Goal: Task Accomplishment & Management: Manage account settings

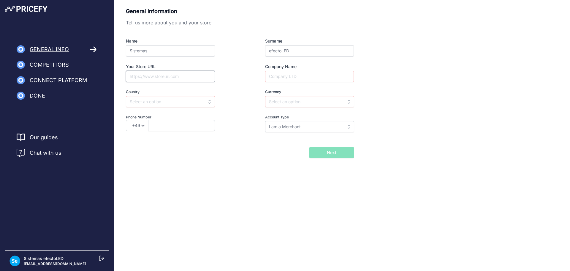
click at [195, 75] on input "Your Store URL" at bounding box center [170, 76] width 89 height 11
paste input "https://www.ledkia.com/it"
type input "https://www.ledkia.com/it"
click at [277, 79] on input "Company Name" at bounding box center [309, 76] width 89 height 11
type input "Prismica S.L"
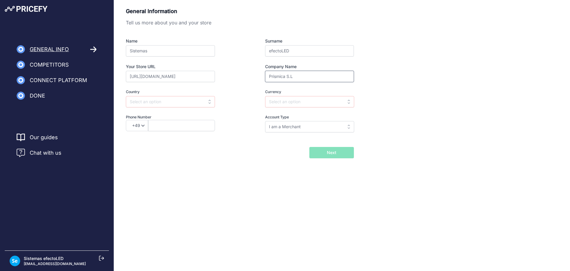
click at [278, 79] on input "Prismica S.L" at bounding box center [309, 76] width 89 height 11
click at [182, 95] on div "Country Select country Afghanistan Åland Islands Albania Algeria American Samoa…" at bounding box center [181, 98] width 111 height 18
click at [180, 100] on input "text" at bounding box center [170, 101] width 89 height 11
click at [164, 117] on div "[GEOGRAPHIC_DATA]" at bounding box center [163, 115] width 74 height 11
type input "[GEOGRAPHIC_DATA]"
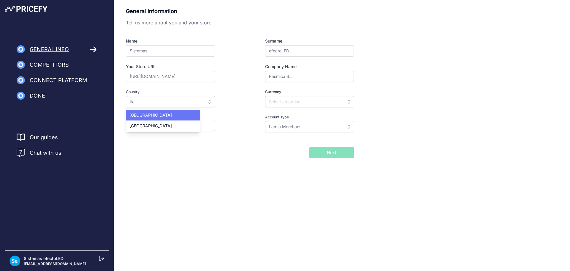
type input "EUR"
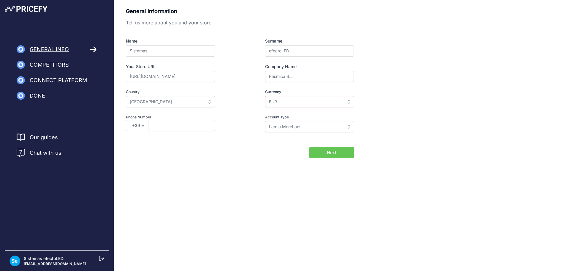
click at [235, 126] on div "+49 +43 +32 +1 +86 +34 +358 +33 +30 +39 +81 +352 +31 +48 +351 +420 +44 +46 +41 …" at bounding box center [181, 125] width 111 height 11
click at [141, 126] on select "+49 +43 +32 +1 +86 +34 +358 +33 +30 +39 +81 +352 +31 +48 +351 +420 +44 +46 +41 …" at bounding box center [137, 125] width 22 height 11
select select "34"
click at [126, 120] on select "+49 +43 +32 +1 +86 +34 +358 +33 +30 +39 +81 +352 +31 +48 +351 +420 +44 +46 +41 …" at bounding box center [137, 125] width 22 height 11
click at [191, 130] on input "text" at bounding box center [181, 125] width 67 height 11
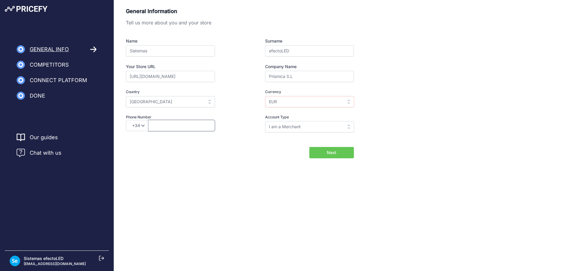
paste input "627802498"
type input "627802498"
click at [333, 150] on span "Next" at bounding box center [332, 152] width 10 height 6
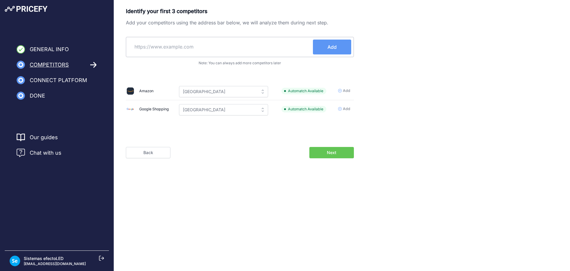
click at [223, 53] on input "text" at bounding box center [221, 47] width 185 height 14
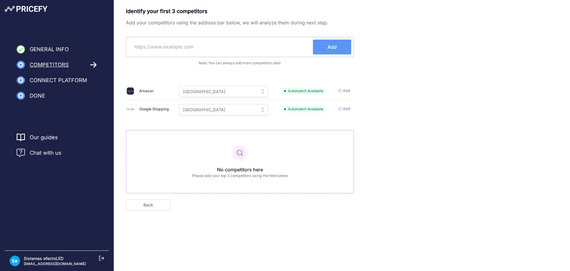
click at [217, 51] on input "text" at bounding box center [221, 47] width 185 height 14
paste input "https://www.sklum.com/es/"
type input "https://www.sklum.com/es/"
click at [327, 47] on button "Add" at bounding box center [332, 47] width 38 height 15
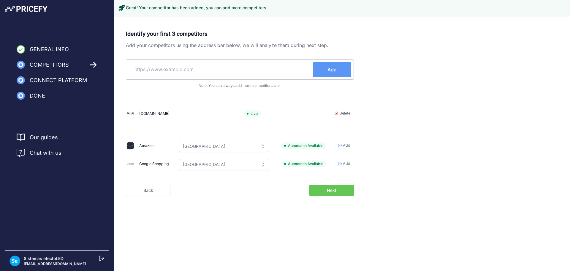
click at [336, 188] on span "Next" at bounding box center [332, 190] width 10 height 6
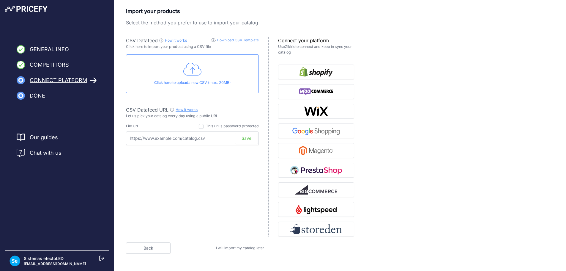
click at [250, 249] on span "I will import my catalog later" at bounding box center [240, 247] width 48 height 4
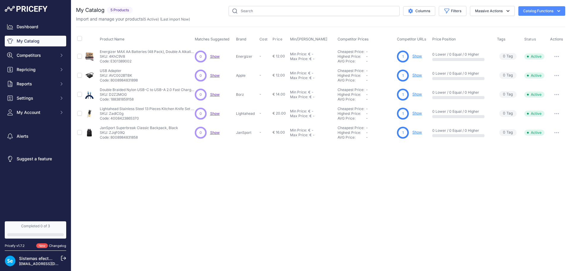
click at [39, 119] on nav "Dashboard My Catalog Competitors Competitors Monitored URLs MAP infringements R…" at bounding box center [36, 117] width 62 height 193
click at [37, 115] on button "My Account" at bounding box center [36, 112] width 62 height 11
click at [24, 122] on link "Profile" at bounding box center [36, 123] width 62 height 10
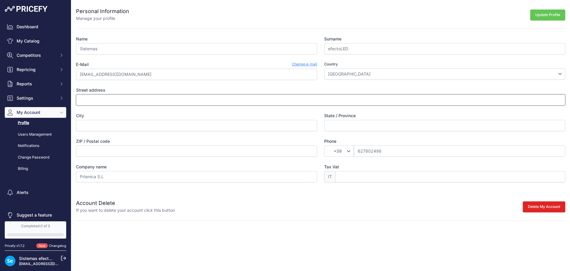
click at [208, 103] on input "Street address" at bounding box center [321, 99] width 490 height 11
type input "Carrer de Llevant, 2"
click at [142, 132] on div "Name Sistemas Surname efectoLED E-Mail Change e-mail sistemasit@efectoled.com C…" at bounding box center [321, 109] width 490 height 146
click at [143, 126] on input "City" at bounding box center [196, 125] width 241 height 11
type input "Alqueria de la Comtessa"
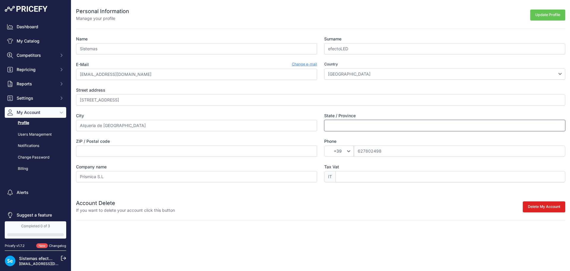
click at [367, 125] on input "State / Province" at bounding box center [444, 125] width 241 height 11
type input "[GEOGRAPHIC_DATA]"
click at [227, 151] on input "ZIP / Postal code" at bounding box center [196, 150] width 241 height 11
type input "46715"
click at [354, 174] on input "Tax Vat" at bounding box center [451, 176] width 230 height 11
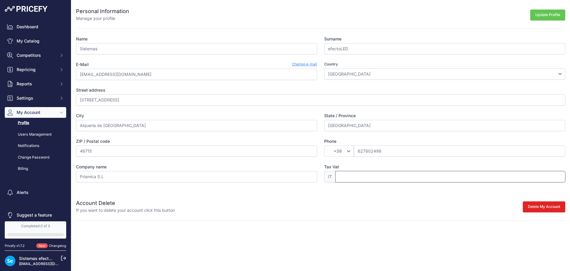
type input "B98845944"
click at [542, 13] on button "Update Profile" at bounding box center [548, 15] width 35 height 11
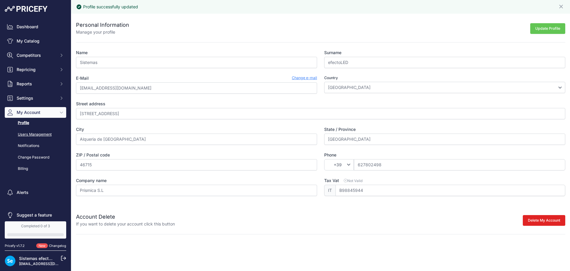
click at [26, 133] on link "Users Management" at bounding box center [36, 134] width 62 height 10
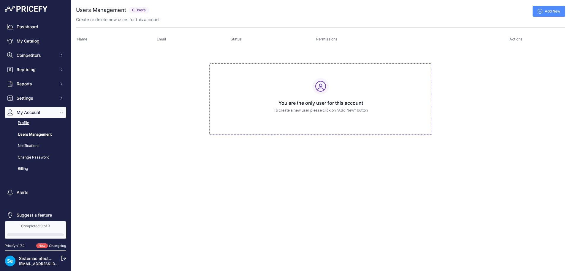
click at [23, 125] on link "Profile" at bounding box center [36, 123] width 62 height 10
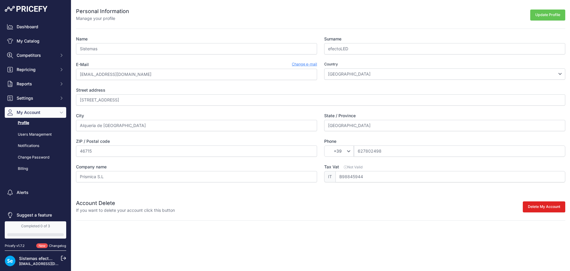
click at [361, 216] on div "Personal Information Manage your profile Update Profile Name Sistemas Surname e…" at bounding box center [320, 110] width 499 height 220
click at [40, 134] on link "Users Management" at bounding box center [36, 134] width 62 height 10
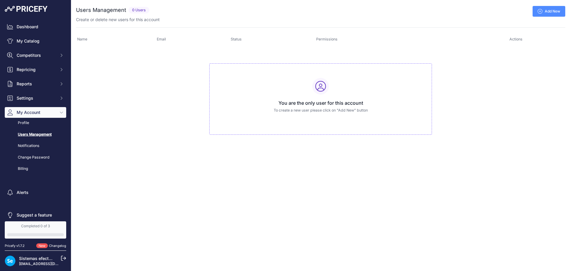
click at [132, 122] on td "You are the only user for this account To create a new user please click on "Ad…" at bounding box center [321, 96] width 490 height 100
click at [31, 132] on link "Users Management" at bounding box center [36, 134] width 62 height 10
click at [539, 15] on link "Add New" at bounding box center [549, 11] width 33 height 11
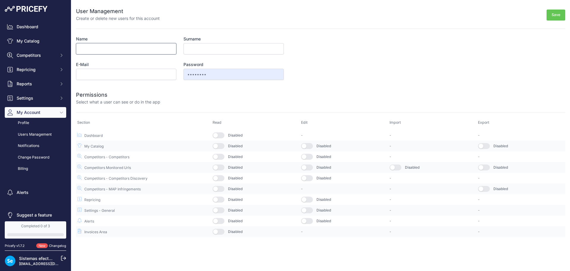
click at [161, 43] on input "Name" at bounding box center [126, 48] width 100 height 11
type input "Jordi"
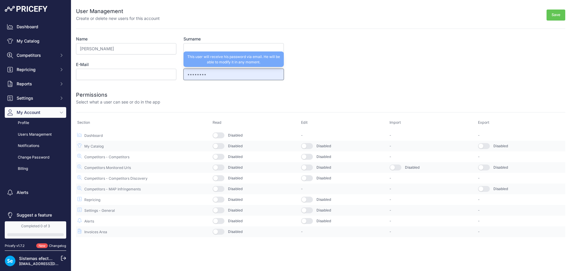
click at [230, 72] on input "••••••••" at bounding box center [234, 74] width 100 height 11
drag, startPoint x: 222, startPoint y: 68, endPoint x: 194, endPoint y: 70, distance: 27.7
click at [194, 70] on div "Password •••••••• This user will receive his password via email. He will be abl…" at bounding box center [234, 71] width 100 height 18
click at [203, 78] on input "••••••••" at bounding box center [234, 74] width 100 height 11
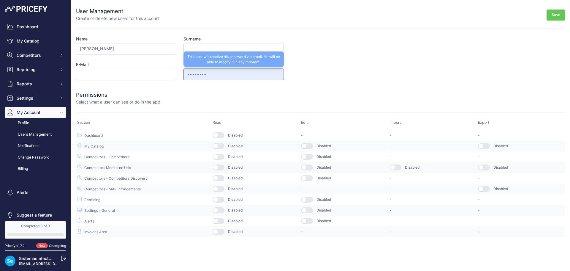
click at [212, 74] on input "••••••••" at bounding box center [234, 74] width 100 height 11
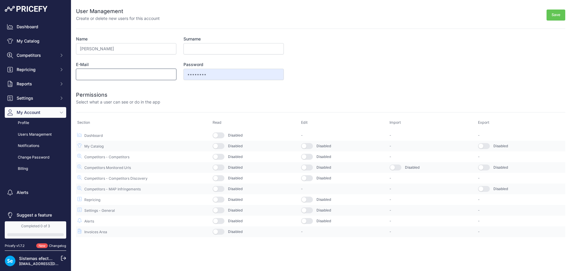
click at [104, 72] on input "E-Mail" at bounding box center [126, 74] width 100 height 11
type input "jsiscar+italia@efectoled.com"
click at [109, 85] on div "Permissions Select what a user can see or do in the app" at bounding box center [321, 93] width 490 height 21
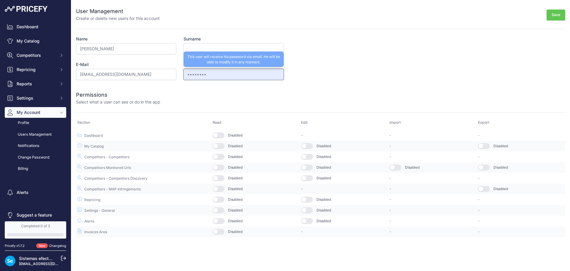
click at [223, 74] on input "••••••••" at bounding box center [234, 74] width 100 height 11
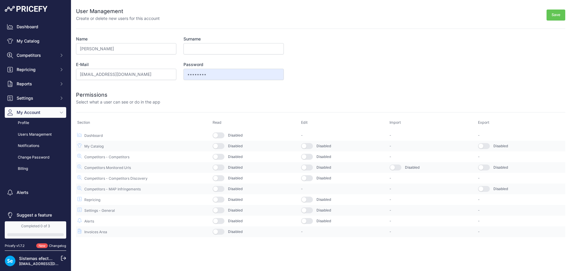
click at [256, 91] on div at bounding box center [362, 98] width 405 height 14
click at [551, 16] on button "Save" at bounding box center [556, 15] width 19 height 11
click at [226, 47] on input "Surname" at bounding box center [234, 48] width 100 height 11
type input "e"
click at [562, 14] on button "Save" at bounding box center [556, 15] width 19 height 11
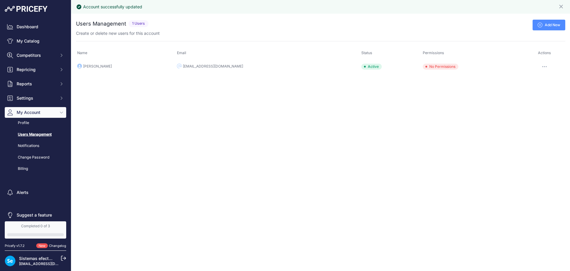
click at [541, 65] on button "button" at bounding box center [545, 66] width 12 height 8
click at [534, 77] on link "Edit" at bounding box center [544, 79] width 39 height 10
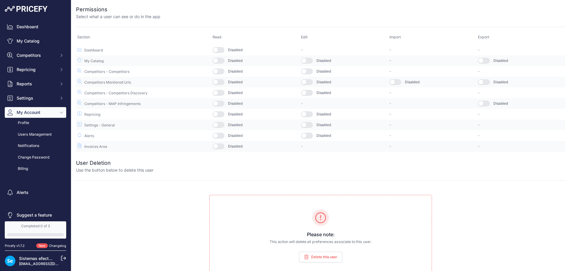
scroll to position [91, 0]
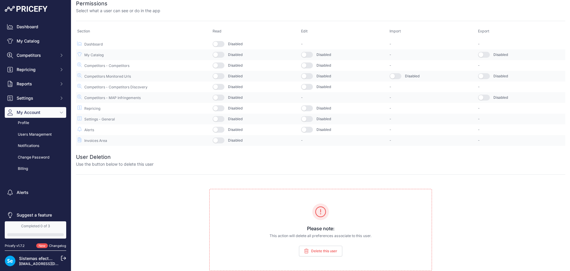
click at [322, 252] on span "Delete this user" at bounding box center [324, 250] width 26 height 5
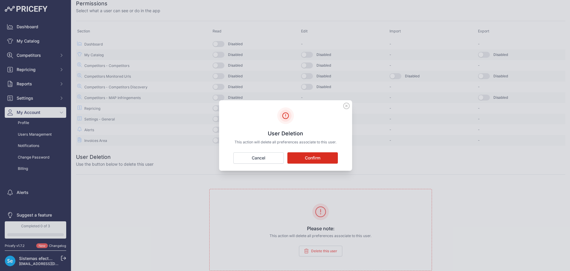
click at [331, 159] on button "Confirm" at bounding box center [313, 157] width 51 height 11
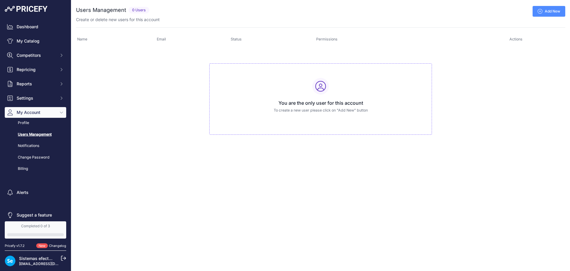
click at [543, 13] on link "Add New" at bounding box center [549, 11] width 33 height 11
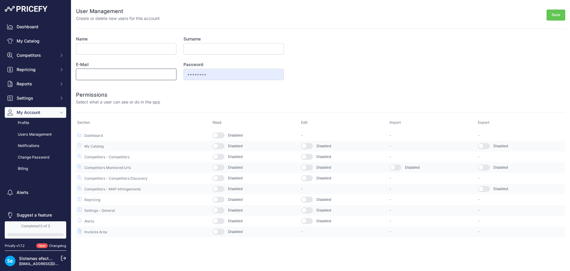
click at [119, 77] on input "E-Mail" at bounding box center [126, 74] width 100 height 11
paste input "pfernandezit@efectoled.com"
type input "pfernandezit@efectoled.com"
click at [126, 46] on input "Name" at bounding box center [126, 48] width 100 height 11
type input "Pablo"
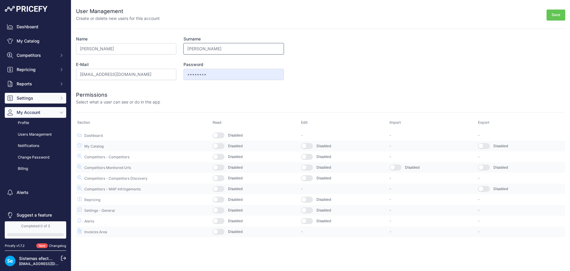
type input "Fernandez"
click at [218, 136] on button "button" at bounding box center [219, 135] width 12 height 6
drag, startPoint x: 219, startPoint y: 146, endPoint x: 220, endPoint y: 150, distance: 4.0
click at [219, 146] on button "button" at bounding box center [219, 146] width 12 height 6
click at [220, 154] on button "button" at bounding box center [219, 157] width 12 height 6
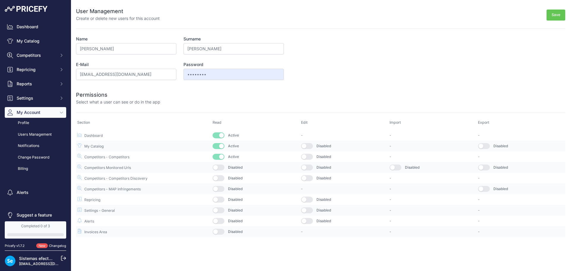
drag, startPoint x: 223, startPoint y: 165, endPoint x: 223, endPoint y: 171, distance: 5.3
click at [223, 166] on button "button" at bounding box center [219, 167] width 12 height 6
click at [220, 184] on td "Disabled" at bounding box center [256, 188] width 89 height 11
click at [219, 180] on button "button" at bounding box center [219, 178] width 12 height 6
click at [221, 193] on td "Disabled" at bounding box center [256, 188] width 89 height 11
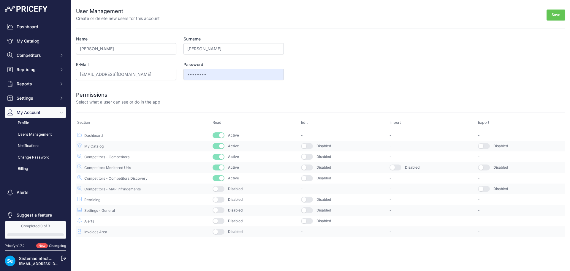
click at [221, 191] on button "button" at bounding box center [219, 189] width 12 height 6
click at [221, 201] on button "button" at bounding box center [219, 199] width 12 height 6
click at [220, 209] on button "button" at bounding box center [219, 210] width 12 height 6
click at [218, 223] on button "button" at bounding box center [219, 221] width 12 height 6
click at [307, 223] on button "button" at bounding box center [307, 221] width 12 height 6
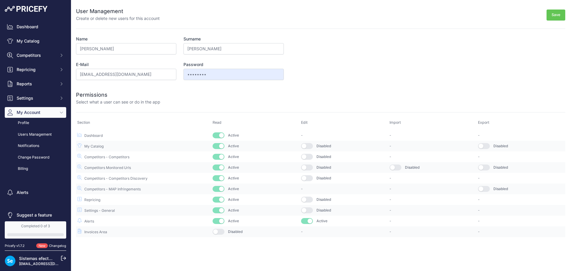
click at [302, 207] on td "Disabled" at bounding box center [344, 210] width 89 height 11
click at [304, 202] on td "Disabled" at bounding box center [344, 199] width 89 height 11
drag, startPoint x: 304, startPoint y: 202, endPoint x: 307, endPoint y: 214, distance: 11.9
click at [305, 202] on button "button" at bounding box center [307, 199] width 12 height 6
click at [307, 214] on td "Disabled" at bounding box center [344, 210] width 89 height 11
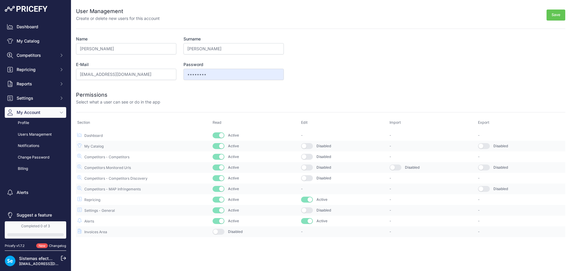
click at [306, 211] on button "button" at bounding box center [307, 210] width 12 height 6
click at [308, 174] on td "Disabled" at bounding box center [344, 178] width 89 height 11
click at [308, 176] on button "button" at bounding box center [307, 178] width 12 height 6
click at [309, 166] on button "button" at bounding box center [307, 167] width 12 height 6
click at [309, 159] on button "button" at bounding box center [307, 157] width 12 height 6
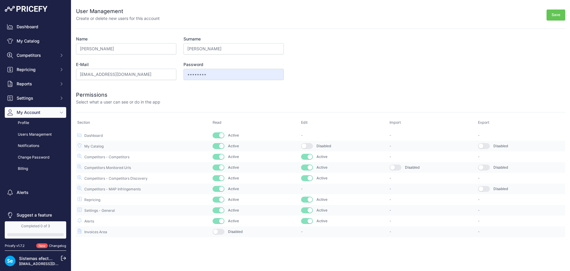
click at [309, 145] on button "button" at bounding box center [307, 146] width 12 height 6
click at [398, 168] on button "button" at bounding box center [396, 167] width 12 height 6
drag, startPoint x: 492, startPoint y: 146, endPoint x: 488, endPoint y: 146, distance: 4.0
click at [488, 146] on div "Disabled" at bounding box center [521, 146] width 86 height 6
click at [488, 146] on button "button" at bounding box center [484, 146] width 12 height 6
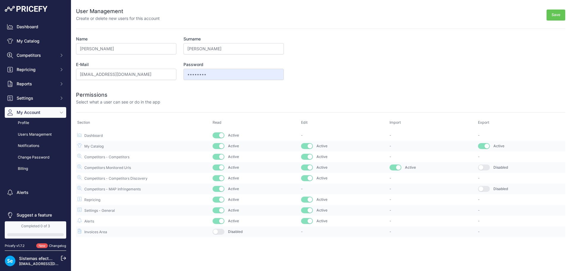
drag, startPoint x: 486, startPoint y: 168, endPoint x: 486, endPoint y: 180, distance: 12.5
click at [486, 168] on button "button" at bounding box center [484, 167] width 12 height 6
click at [486, 186] on button "button" at bounding box center [484, 189] width 12 height 6
click at [562, 14] on button "Save" at bounding box center [556, 15] width 19 height 11
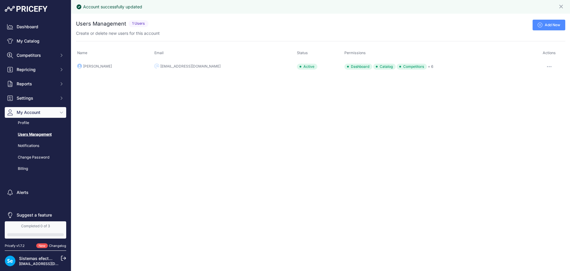
click at [542, 24] on icon at bounding box center [540, 25] width 5 height 5
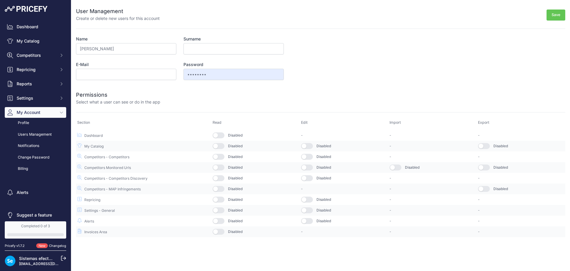
type input "[PERSON_NAME]"
type input "jsiscar"
click at [103, 72] on input "E-Mail" at bounding box center [126, 74] width 100 height 11
paste input "[EMAIL_ADDRESS][DOMAIN_NAME]"
type input "jsiscarit@efectoled.com"
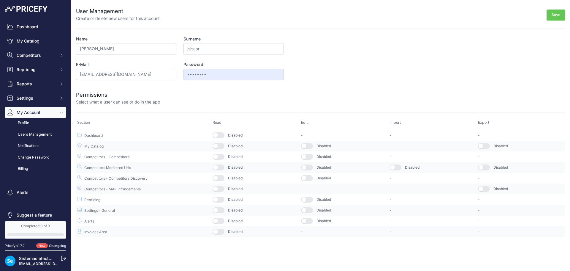
click at [223, 136] on button "button" at bounding box center [219, 135] width 12 height 6
click at [223, 146] on button "button" at bounding box center [219, 146] width 12 height 6
click at [222, 157] on button "button" at bounding box center [219, 157] width 12 height 6
drag, startPoint x: 222, startPoint y: 166, endPoint x: 222, endPoint y: 178, distance: 11.3
click at [222, 168] on button "button" at bounding box center [219, 167] width 12 height 6
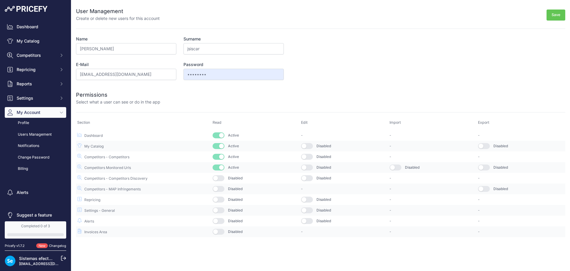
click at [222, 179] on button "button" at bounding box center [219, 178] width 12 height 6
drag, startPoint x: 222, startPoint y: 187, endPoint x: 222, endPoint y: 190, distance: 3.0
click at [222, 188] on button "button" at bounding box center [219, 189] width 12 height 6
drag, startPoint x: 222, startPoint y: 201, endPoint x: 221, endPoint y: 209, distance: 8.0
click at [222, 202] on td "Disabled" at bounding box center [256, 199] width 89 height 11
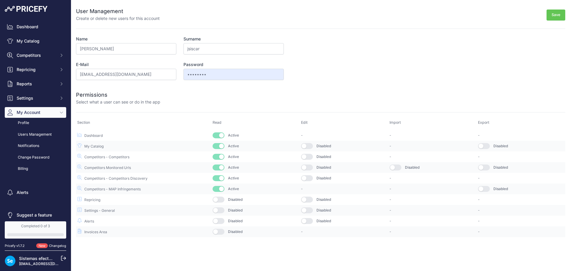
drag, startPoint x: 221, startPoint y: 210, endPoint x: 219, endPoint y: 216, distance: 5.9
click at [221, 211] on button "button" at bounding box center [219, 210] width 12 height 6
drag, startPoint x: 218, startPoint y: 222, endPoint x: 218, endPoint y: 206, distance: 15.7
click at [218, 220] on button "button" at bounding box center [219, 221] width 12 height 6
click at [218, 196] on button "button" at bounding box center [219, 199] width 12 height 6
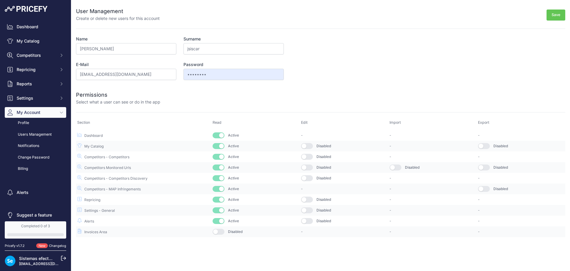
click at [306, 148] on button "button" at bounding box center [307, 146] width 12 height 6
click at [308, 153] on td "Disabled" at bounding box center [344, 156] width 89 height 11
drag, startPoint x: 310, startPoint y: 163, endPoint x: 310, endPoint y: 171, distance: 8.0
click at [310, 164] on td "Disabled" at bounding box center [344, 167] width 89 height 11
drag, startPoint x: 309, startPoint y: 166, endPoint x: 309, endPoint y: 157, distance: 9.5
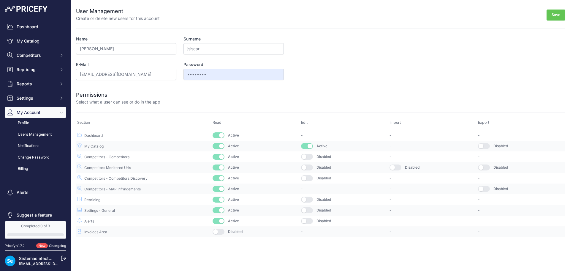
click at [309, 165] on button "button" at bounding box center [307, 167] width 12 height 6
click at [309, 155] on button "button" at bounding box center [307, 157] width 12 height 6
click at [305, 176] on button "button" at bounding box center [307, 178] width 12 height 6
click at [306, 201] on button "button" at bounding box center [307, 199] width 12 height 6
click at [307, 208] on button "button" at bounding box center [307, 210] width 12 height 6
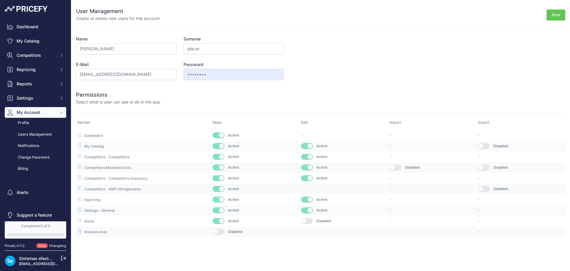
click at [311, 220] on button "button" at bounding box center [307, 221] width 12 height 6
click at [393, 170] on button "button" at bounding box center [396, 167] width 12 height 6
click at [494, 144] on div "Disabled" at bounding box center [521, 146] width 86 height 6
click at [489, 144] on button "button" at bounding box center [484, 146] width 12 height 6
click at [489, 163] on td "Disabled" at bounding box center [521, 167] width 89 height 11
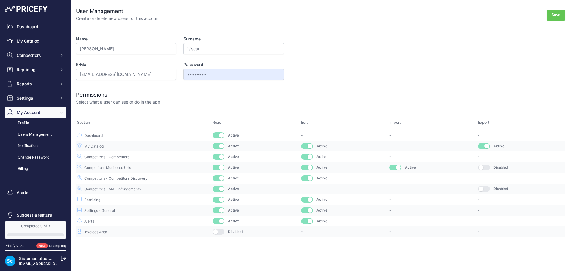
click at [488, 167] on button "button" at bounding box center [484, 167] width 12 height 6
click at [485, 186] on button "button" at bounding box center [484, 189] width 12 height 6
click at [555, 18] on button "Save" at bounding box center [556, 15] width 19 height 11
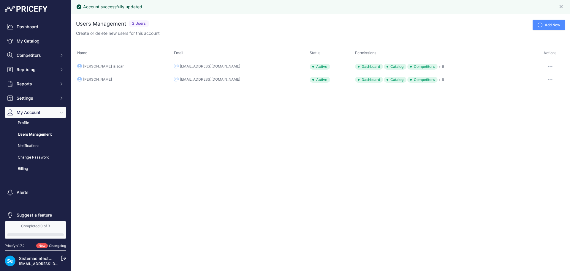
click at [549, 82] on button "button" at bounding box center [551, 79] width 12 height 8
click at [541, 92] on link "Edit" at bounding box center [546, 92] width 38 height 10
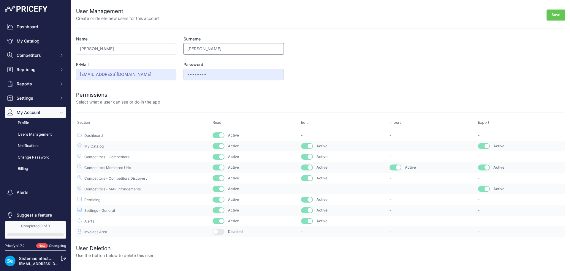
click at [227, 48] on input "Fernandez" at bounding box center [234, 48] width 100 height 11
drag, startPoint x: 0, startPoint y: 0, endPoint x: 227, endPoint y: 48, distance: 232.3
click at [227, 48] on input "Fernandez" at bounding box center [234, 48] width 100 height 11
click at [137, 47] on input "Pablo" at bounding box center [126, 48] width 100 height 11
type input "P"
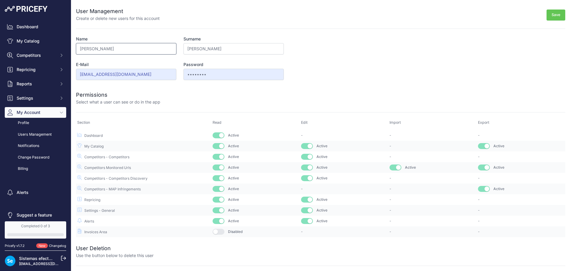
type input "Pablo"
click at [550, 13] on button "Save" at bounding box center [556, 15] width 19 height 11
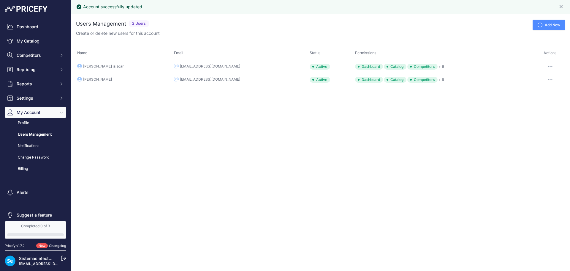
click at [553, 65] on button "button" at bounding box center [551, 66] width 12 height 8
click at [535, 78] on link "Edit" at bounding box center [546, 79] width 38 height 10
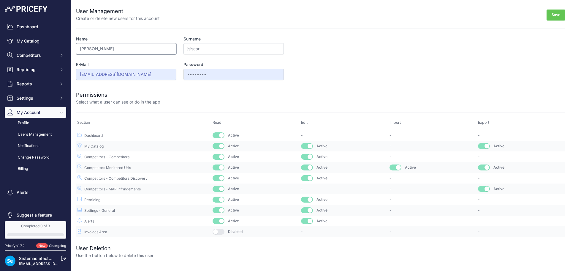
click at [93, 49] on input "[PERSON_NAME]" at bounding box center [126, 48] width 100 height 11
type input "Jordi"
paste input "S"
type input "Siscar"
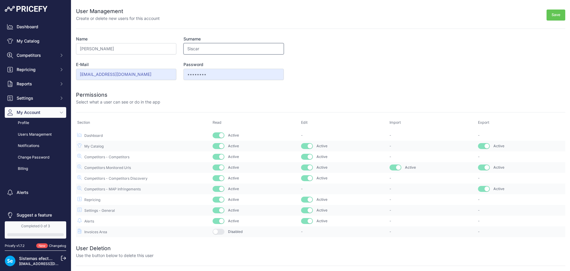
click at [547, 10] on button "Save" at bounding box center [556, 15] width 19 height 11
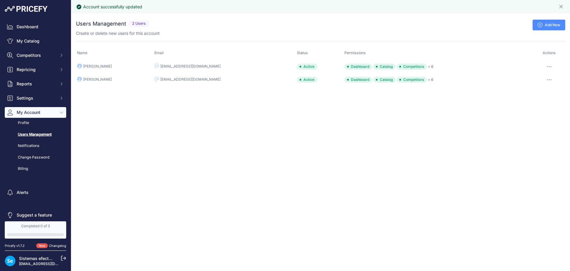
click at [553, 23] on link "Add New" at bounding box center [549, 25] width 33 height 11
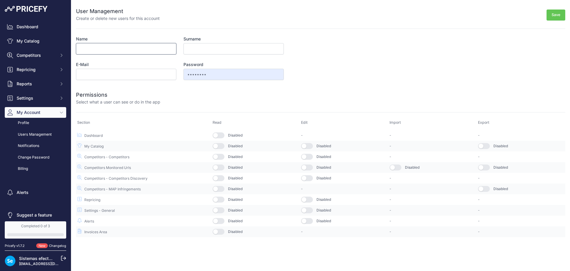
click at [94, 49] on input "Name" at bounding box center [126, 48] width 100 height 11
click at [130, 78] on input "E-Mail" at bounding box center [126, 74] width 100 height 11
paste input "sterceroit@efectoled.com"
type input "sterceroit@efectoled.com"
click at [133, 43] on input "Name" at bounding box center [126, 48] width 100 height 11
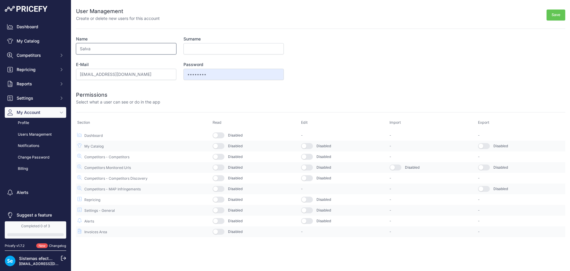
type input "Salva"
type input "Tercero"
click at [223, 136] on button "button" at bounding box center [219, 135] width 12 height 6
click at [222, 141] on tbody "Dashboard Active - - - - - -" at bounding box center [321, 183] width 490 height 107
click at [222, 144] on button "button" at bounding box center [219, 146] width 12 height 6
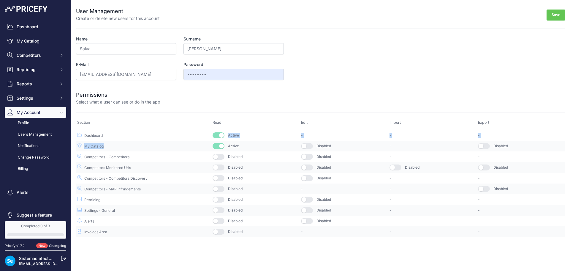
click at [218, 152] on div at bounding box center [218, 152] width 0 height 0
click at [219, 155] on button "button" at bounding box center [219, 157] width 12 height 6
click at [214, 168] on button "button" at bounding box center [219, 167] width 12 height 6
drag, startPoint x: 218, startPoint y: 176, endPoint x: 220, endPoint y: 181, distance: 6.2
click at [218, 176] on button "button" at bounding box center [219, 178] width 12 height 6
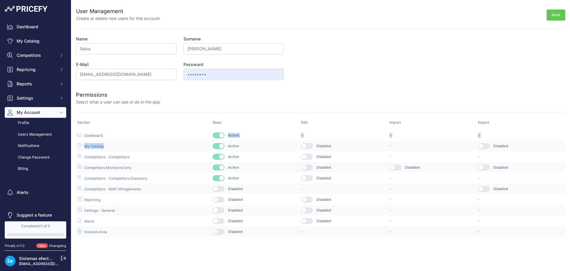
drag, startPoint x: 221, startPoint y: 187, endPoint x: 221, endPoint y: 195, distance: 7.7
click at [221, 188] on button "button" at bounding box center [219, 189] width 12 height 6
drag, startPoint x: 221, startPoint y: 199, endPoint x: 221, endPoint y: 204, distance: 4.8
click at [221, 201] on button "button" at bounding box center [219, 199] width 12 height 6
click at [221, 211] on button "button" at bounding box center [219, 210] width 12 height 6
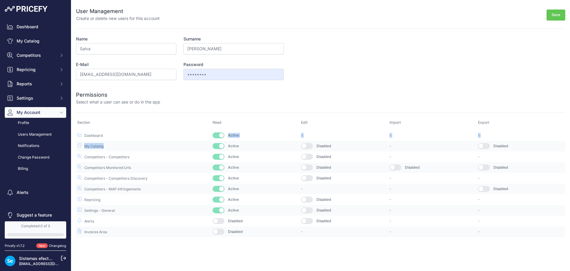
drag, startPoint x: 221, startPoint y: 218, endPoint x: 299, endPoint y: 223, distance: 77.4
click at [221, 219] on button "button" at bounding box center [219, 221] width 12 height 6
drag, startPoint x: 309, startPoint y: 222, endPoint x: 305, endPoint y: 208, distance: 14.1
click at [307, 218] on button "button" at bounding box center [307, 221] width 12 height 6
click at [305, 207] on button "button" at bounding box center [307, 210] width 12 height 6
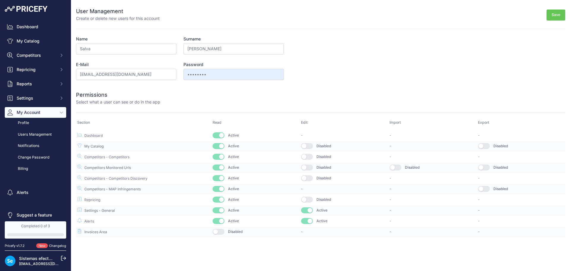
drag, startPoint x: 305, startPoint y: 203, endPoint x: 306, endPoint y: 197, distance: 6.0
click at [305, 201] on td "Disabled" at bounding box center [344, 199] width 89 height 11
drag, startPoint x: 310, startPoint y: 198, endPoint x: 309, endPoint y: 182, distance: 15.5
click at [310, 198] on button "button" at bounding box center [307, 199] width 12 height 6
drag, startPoint x: 308, startPoint y: 177, endPoint x: 308, endPoint y: 167, distance: 10.7
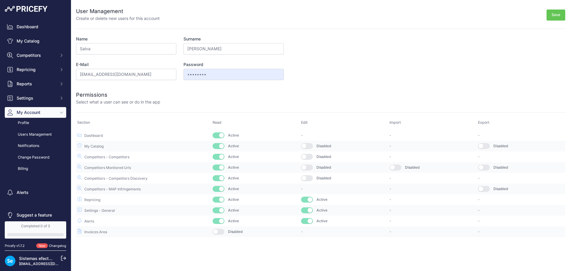
click at [308, 176] on button "button" at bounding box center [307, 178] width 12 height 6
drag, startPoint x: 308, startPoint y: 166, endPoint x: 308, endPoint y: 160, distance: 5.6
click at [308, 165] on button "button" at bounding box center [307, 167] width 12 height 6
click at [308, 159] on td "Disabled" at bounding box center [344, 156] width 89 height 11
click at [309, 152] on td "Disabled" at bounding box center [344, 156] width 89 height 11
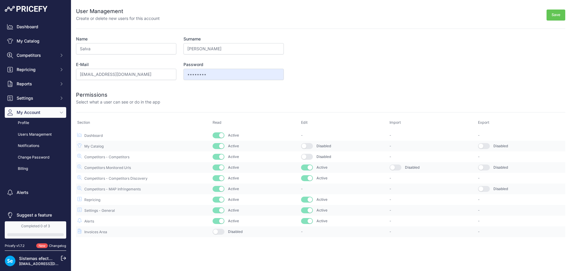
click at [309, 157] on button "button" at bounding box center [307, 157] width 12 height 6
drag, startPoint x: 310, startPoint y: 146, endPoint x: 362, endPoint y: 155, distance: 52.5
click at [311, 146] on button "button" at bounding box center [307, 146] width 12 height 6
drag, startPoint x: 395, startPoint y: 164, endPoint x: 463, endPoint y: 175, distance: 68.0
click at [397, 166] on button "button" at bounding box center [396, 167] width 12 height 6
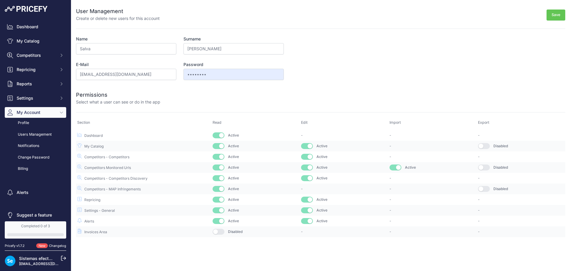
click at [485, 186] on button "button" at bounding box center [484, 189] width 12 height 6
drag, startPoint x: 485, startPoint y: 160, endPoint x: 486, endPoint y: 166, distance: 5.5
click at [486, 162] on tbody "Dashboard Active - - - - - -" at bounding box center [321, 183] width 490 height 107
click at [486, 169] on button "button" at bounding box center [484, 167] width 12 height 6
click at [487, 146] on button "button" at bounding box center [484, 146] width 12 height 6
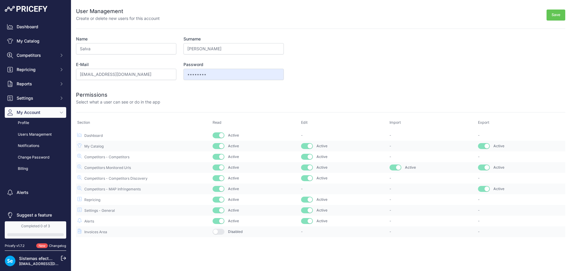
click at [406, 132] on td "-" at bounding box center [433, 135] width 89 height 11
click at [554, 13] on button "Save" at bounding box center [556, 15] width 19 height 11
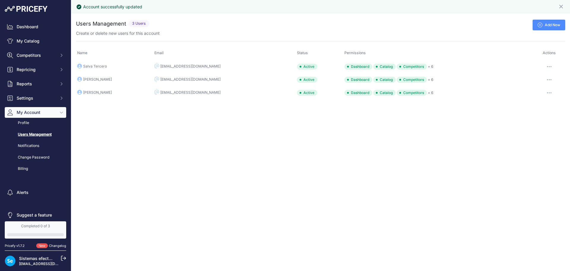
click at [63, 259] on icon at bounding box center [63, 257] width 5 height 5
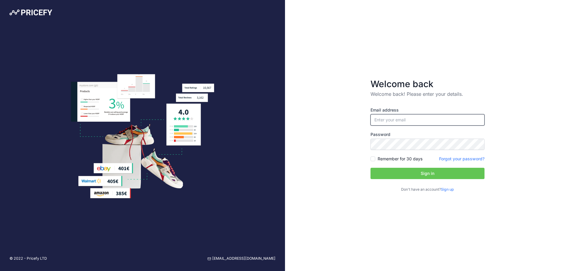
click at [413, 119] on input "email" at bounding box center [428, 119] width 114 height 11
type input "[EMAIL_ADDRESS][DOMAIN_NAME]"
drag, startPoint x: 426, startPoint y: 169, endPoint x: 415, endPoint y: 169, distance: 10.4
click at [415, 166] on div "Email address [EMAIL_ADDRESS][DOMAIN_NAME] Password Remember for 30 days Sign up" at bounding box center [428, 149] width 114 height 85
click at [416, 173] on button "Sign in" at bounding box center [428, 173] width 114 height 11
